Goal: Information Seeking & Learning: Check status

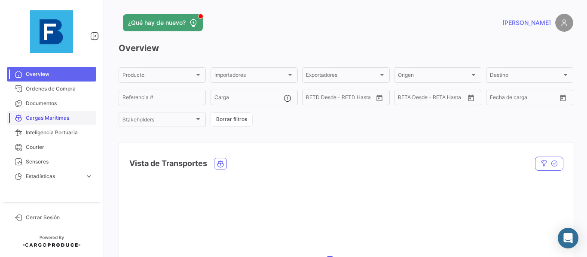
click at [63, 118] on span "Cargas Marítimas" at bounding box center [59, 118] width 67 height 8
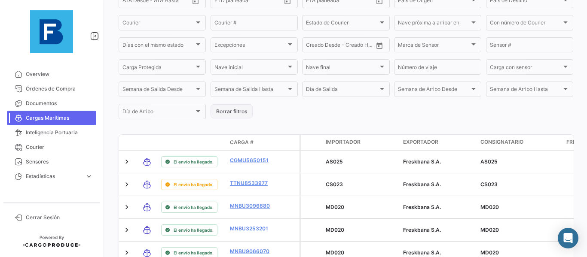
scroll to position [172, 0]
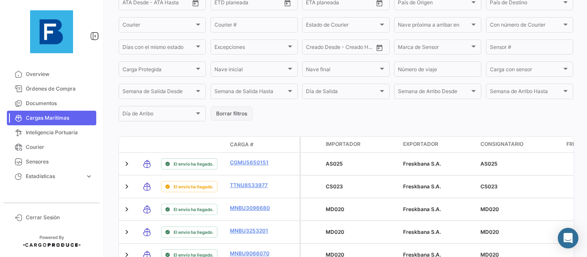
click at [244, 113] on button "Borrar filtros" at bounding box center [232, 114] width 42 height 14
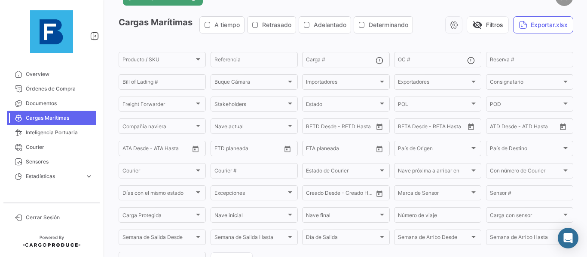
scroll to position [0, 0]
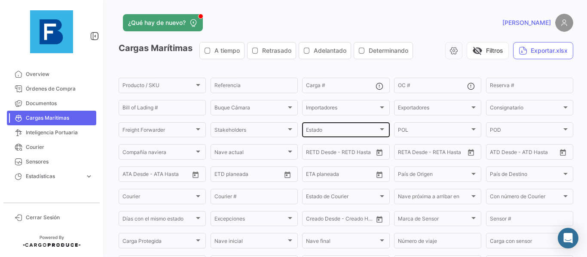
click at [379, 128] on div at bounding box center [382, 129] width 8 height 7
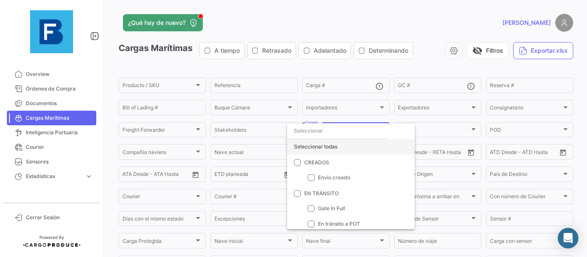
click at [306, 148] on div "Seleccionar todas" at bounding box center [351, 146] width 128 height 15
checkbox input "true"
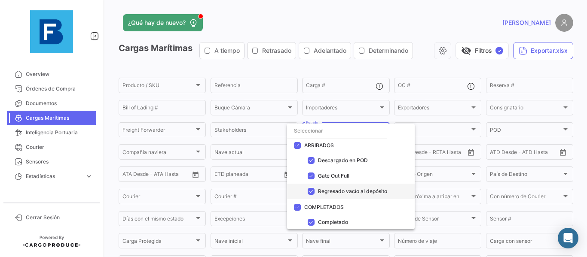
scroll to position [173, 0]
click at [387, 70] on div at bounding box center [293, 128] width 587 height 257
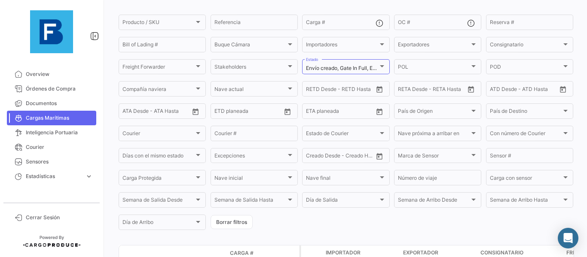
scroll to position [0, 0]
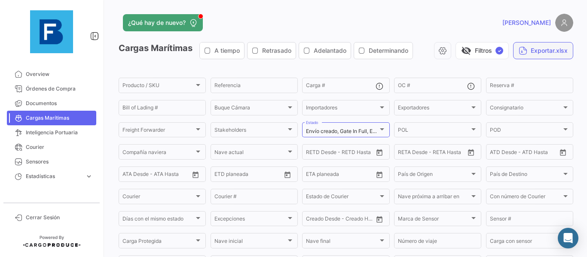
click at [534, 49] on button "Exportar.xlsx" at bounding box center [543, 50] width 60 height 17
click at [532, 49] on button "Exportar.xlsx" at bounding box center [543, 50] width 60 height 17
click at [385, 27] on div "[PERSON_NAME]" at bounding box center [471, 23] width 205 height 18
click at [354, 88] on input "Carga #" at bounding box center [340, 87] width 69 height 6
paste input "OTPU6082060"
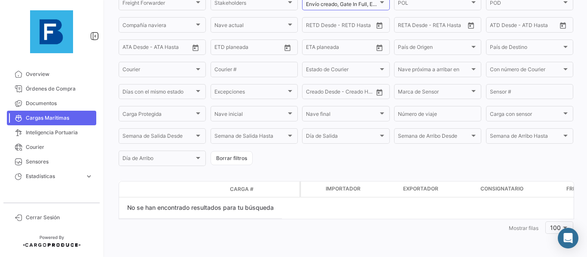
scroll to position [72, 0]
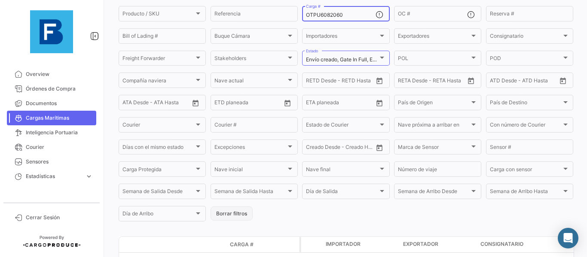
type input "OTPU6082060"
click at [233, 213] on button "Borrar filtros" at bounding box center [232, 214] width 42 height 14
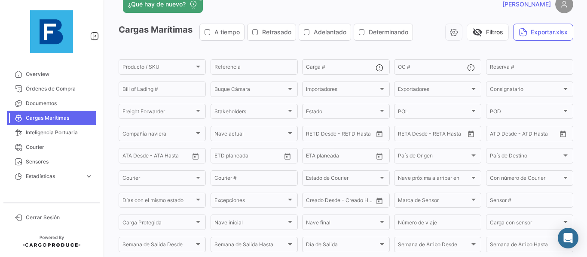
scroll to position [0, 0]
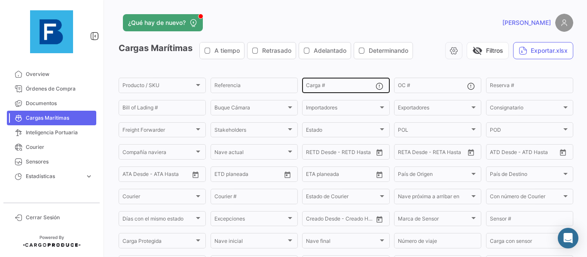
click at [345, 84] on input "Carga #" at bounding box center [340, 87] width 69 height 6
paste input "OTPU6082060"
type input "OTPU6082060"
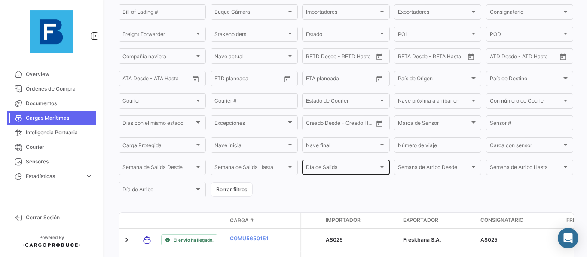
scroll to position [129, 0]
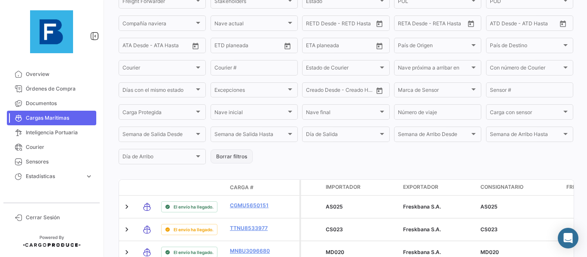
click at [247, 155] on button "Borrar filtros" at bounding box center [232, 157] width 42 height 14
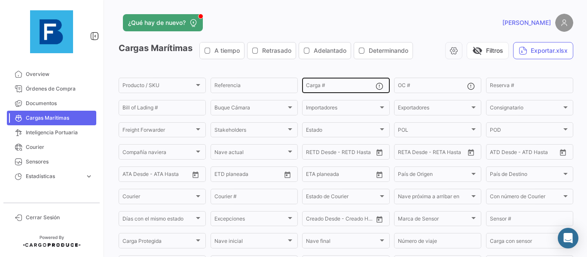
click at [335, 89] on input "Carga #" at bounding box center [340, 87] width 69 height 6
paste input "OTPU6082060"
type input "OTPU6082060"
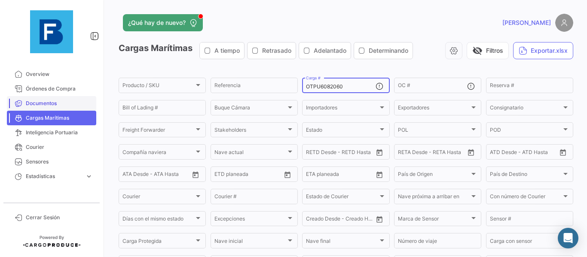
click at [55, 102] on span "Documentos" at bounding box center [59, 104] width 67 height 8
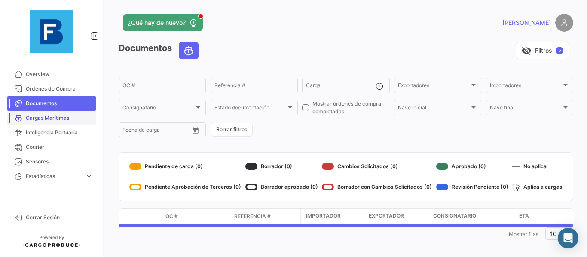
click at [55, 119] on span "Cargas Marítimas" at bounding box center [59, 118] width 67 height 8
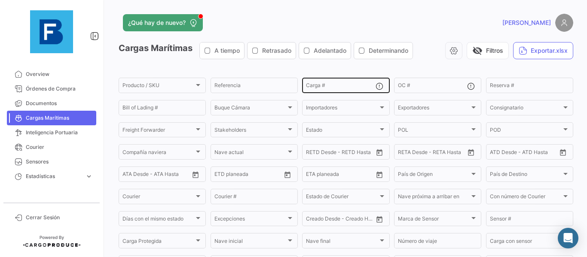
click at [327, 82] on div "Carga #" at bounding box center [340, 84] width 69 height 17
paste input "OTPU6082060"
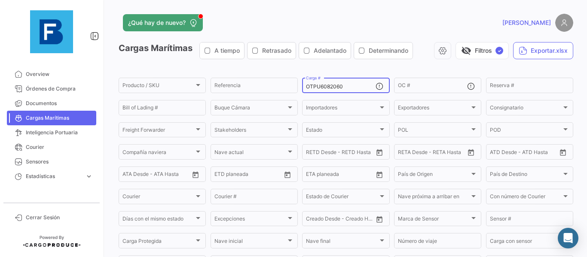
type input "OTPU6082060"
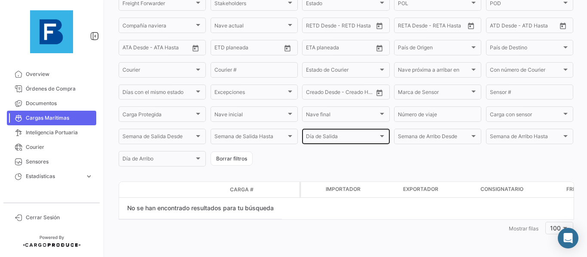
scroll to position [127, 0]
click at [248, 157] on button "Borrar filtros" at bounding box center [232, 158] width 42 height 14
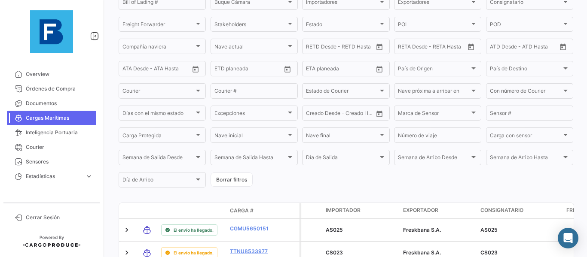
scroll to position [21, 0]
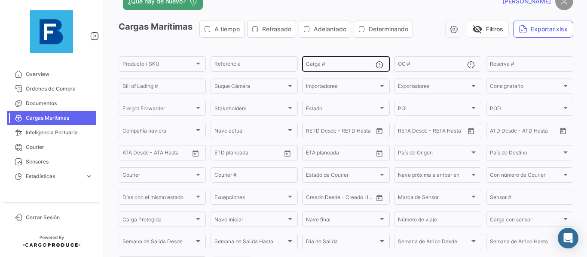
click at [349, 62] on input "Carga #" at bounding box center [340, 65] width 69 height 6
paste input "OTPU6376038"
type input "OTPU6376038"
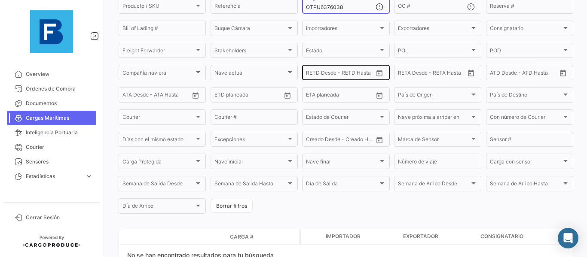
scroll to position [0, 0]
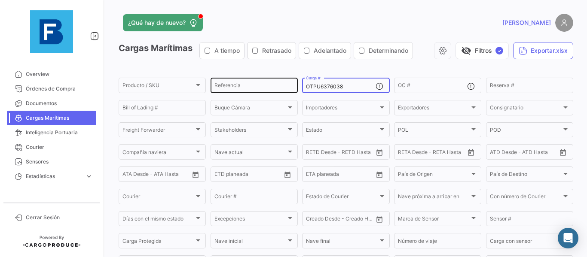
drag, startPoint x: 357, startPoint y: 86, endPoint x: 212, endPoint y: 83, distance: 144.8
click at [0, 0] on div "Producto / SKU Producto / SKU Referencia OTPU6376038 Carga # OC # Reserva # Bil…" at bounding box center [0, 0] width 0 height 0
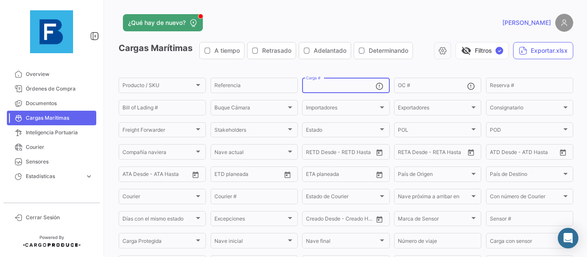
paste input "SEGU9683756"
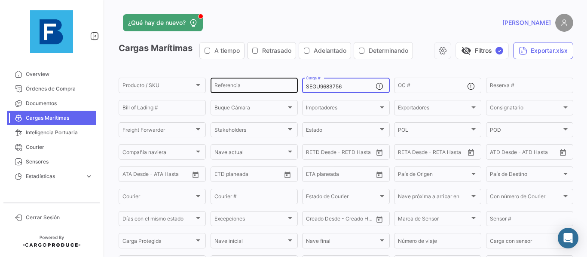
drag, startPoint x: 346, startPoint y: 85, endPoint x: 265, endPoint y: 84, distance: 81.2
click at [0, 0] on div "Producto / SKU Producto / SKU Referencia SEGU9683756 Carga # OC # Reserva # Bil…" at bounding box center [0, 0] width 0 height 0
paste input "HLBU9177645"
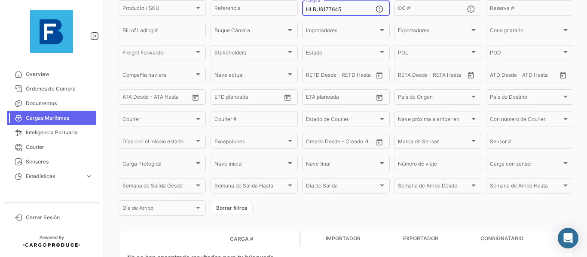
scroll to position [20, 0]
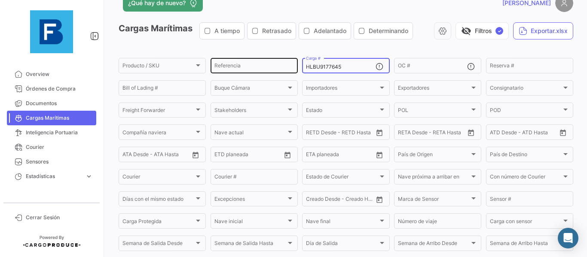
drag, startPoint x: 344, startPoint y: 64, endPoint x: 239, endPoint y: 62, distance: 105.3
click at [0, 0] on div "Producto / SKU Producto / SKU Referencia HLBU9177645 Carga # OC # Reserva # Bil…" at bounding box center [0, 0] width 0 height 0
paste input "SEGU9854592"
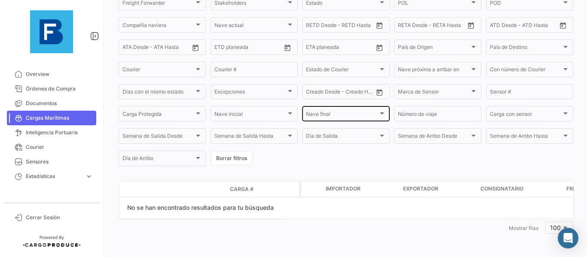
scroll to position [0, 0]
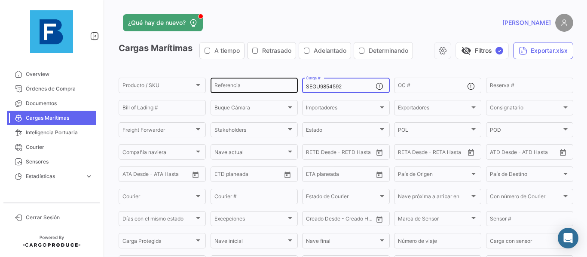
drag, startPoint x: 358, startPoint y: 88, endPoint x: 222, endPoint y: 85, distance: 136.3
click at [0, 0] on div "Producto / SKU Producto / SKU Referencia SEGU9854592 Carga # OC # Reserva # Bil…" at bounding box center [0, 0] width 0 height 0
paste input "64618"
type input "SEGU9646182"
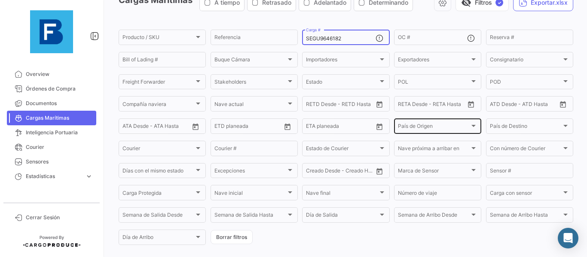
scroll to position [106, 0]
